Goal: Information Seeking & Learning: Learn about a topic

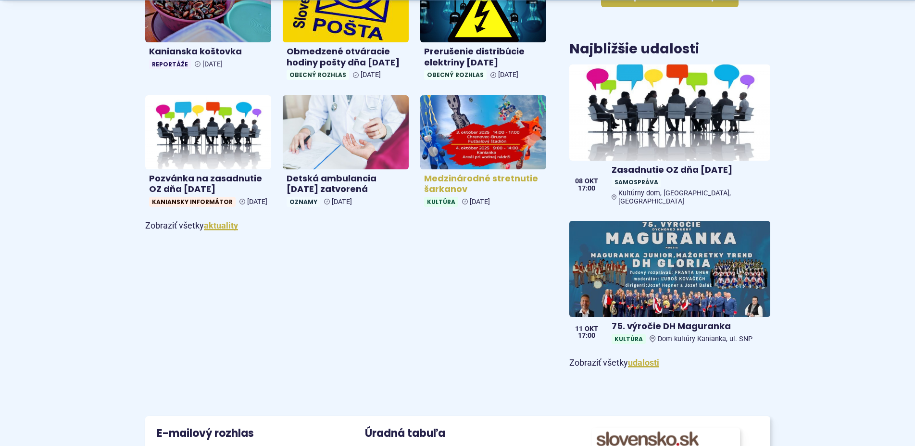
scroll to position [589, 0]
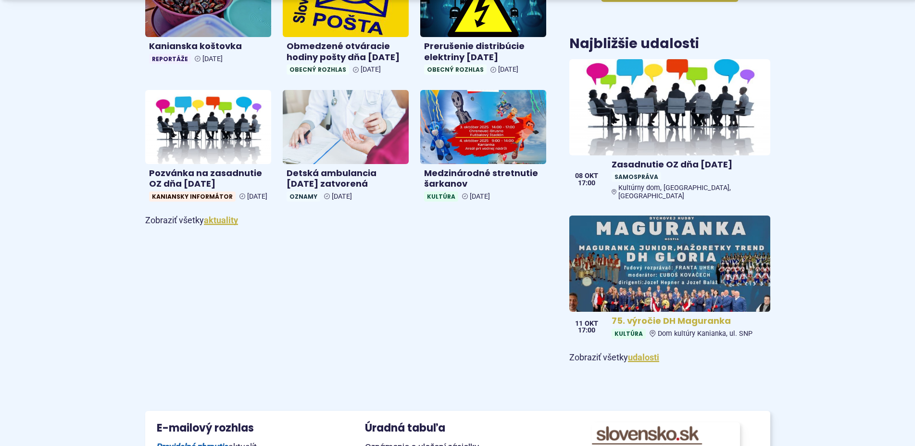
click at [646, 254] on img at bounding box center [670, 263] width 231 height 111
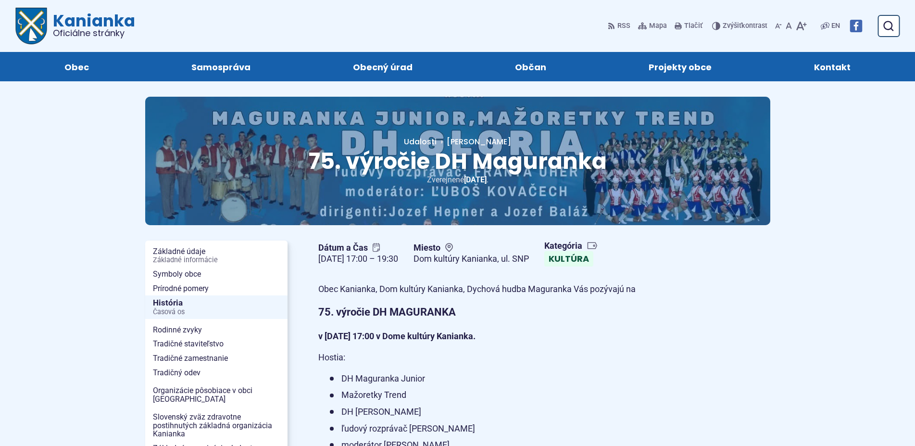
click at [249, 178] on p "Zverejnené 22.9.2025 ." at bounding box center [458, 179] width 564 height 13
click at [315, 184] on p "Zverejnené 22.9.2025 ." at bounding box center [458, 179] width 564 height 13
click at [265, 205] on div "75. výročie DH Maguranka Hlavná stránka Udalosti 75. výročie DH Maguranka Zvere…" at bounding box center [457, 161] width 625 height 128
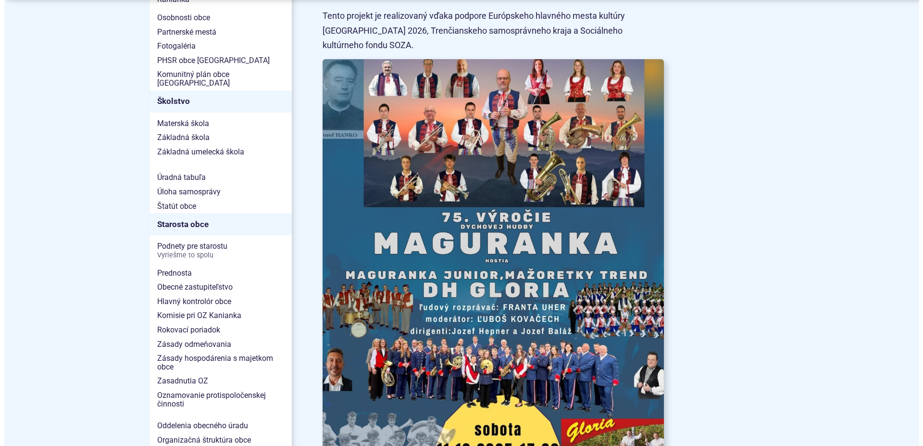
scroll to position [589, 0]
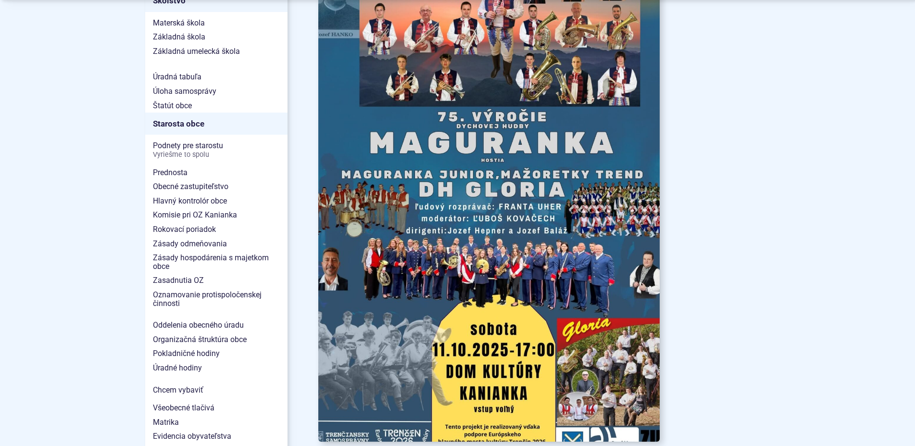
click at [376, 204] on img at bounding box center [489, 200] width 376 height 531
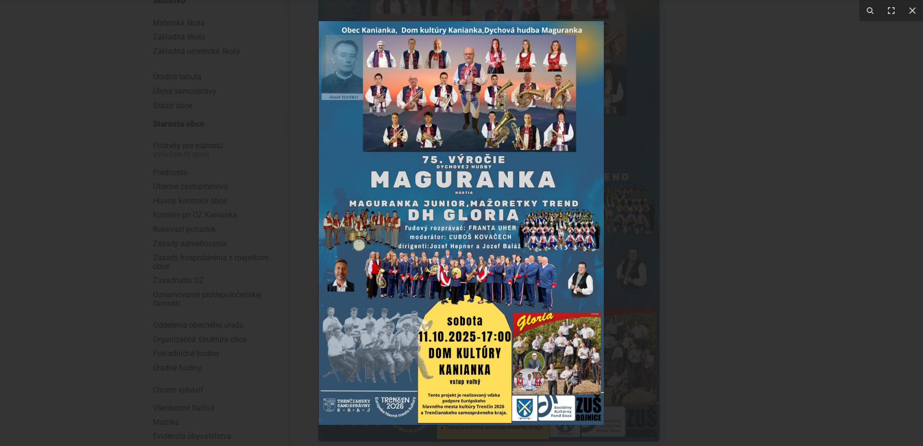
click at [384, 203] on img at bounding box center [461, 223] width 285 height 404
